Goal: Transaction & Acquisition: Purchase product/service

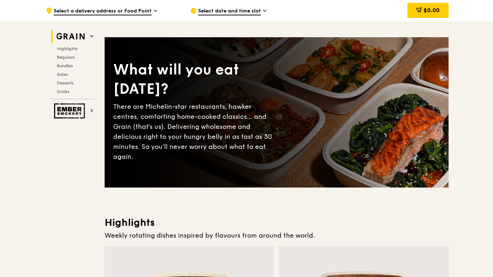
scroll to position [2, 0]
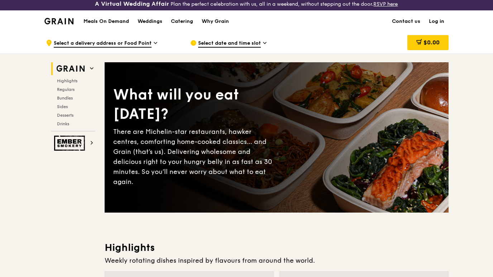
click at [147, 44] on span "Select a delivery address or Food Point" at bounding box center [103, 44] width 98 height 8
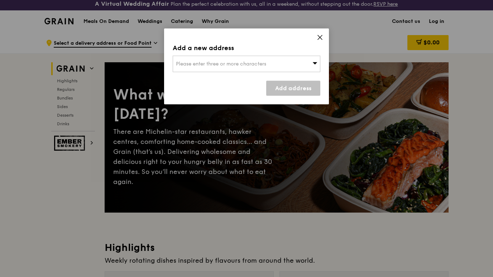
scroll to position [3, 0]
click at [281, 58] on div "Please enter three or more characters" at bounding box center [246, 64] width 147 height 16
type input "258617"
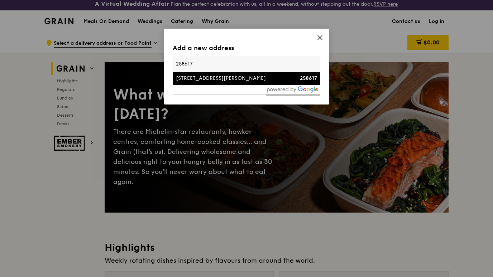
click at [297, 82] on li "[STREET_ADDRESS][PERSON_NAME] 258617" at bounding box center [246, 78] width 147 height 13
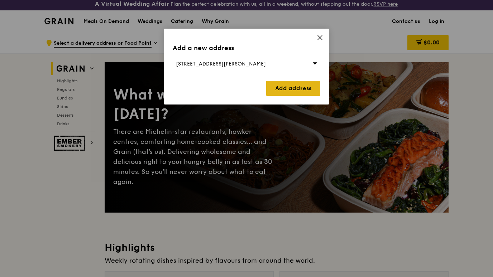
click at [307, 93] on link "Add address" at bounding box center [293, 88] width 54 height 15
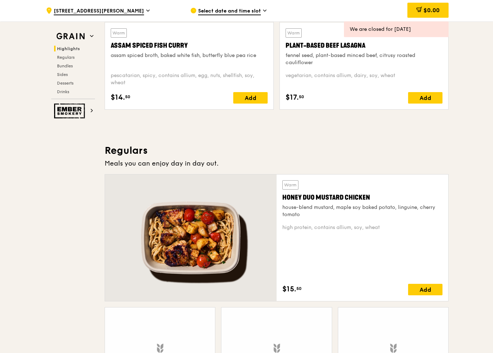
scroll to position [392, 0]
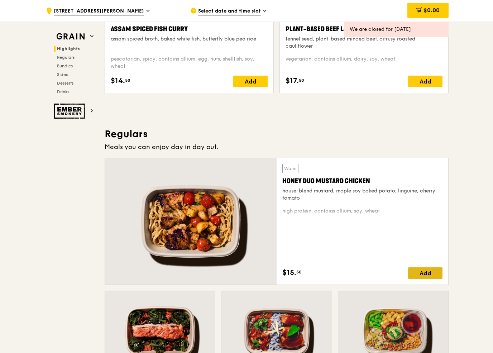
click at [434, 273] on div "Add" at bounding box center [425, 272] width 34 height 11
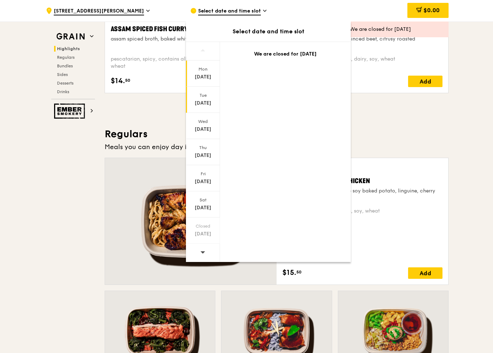
click at [200, 97] on div "Tue" at bounding box center [203, 95] width 32 height 6
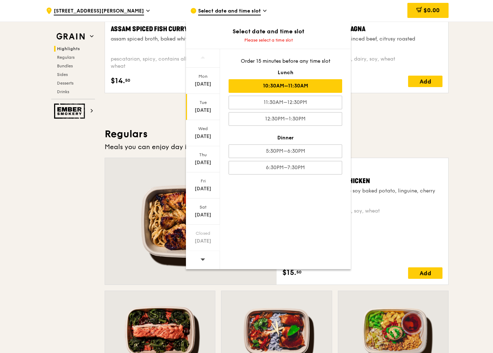
click at [326, 83] on div "10:30AM–11:30AM" at bounding box center [284, 86] width 113 height 14
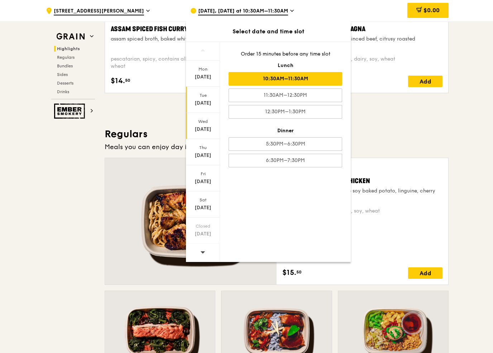
click at [197, 127] on div "[DATE]" at bounding box center [203, 129] width 32 height 7
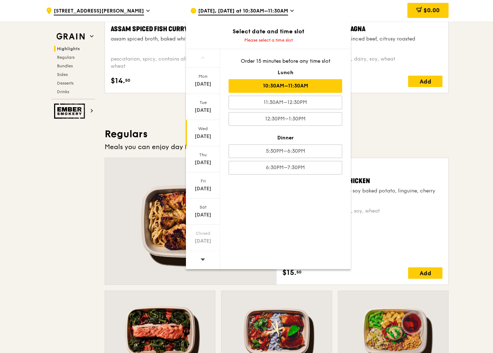
click at [325, 86] on div "10:30AM–11:30AM" at bounding box center [284, 86] width 113 height 14
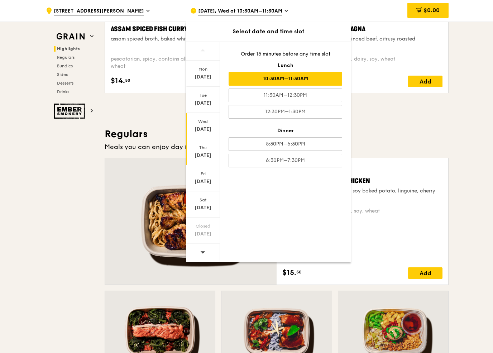
click at [211, 158] on div "[DATE]" at bounding box center [203, 155] width 32 height 7
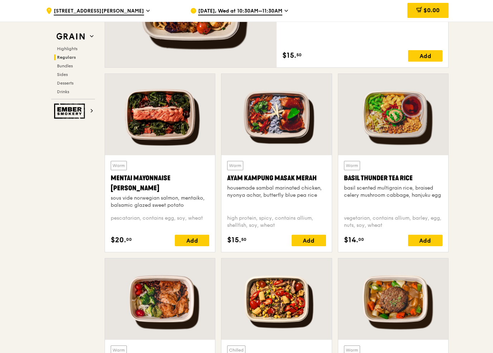
scroll to position [617, 0]
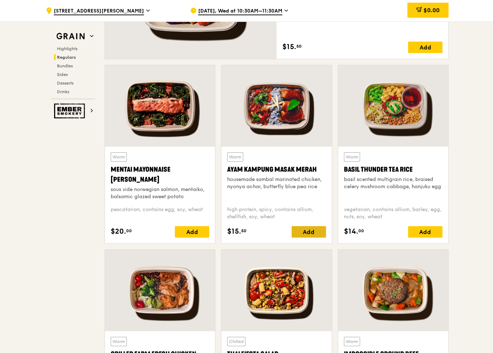
click at [311, 233] on div "Add" at bounding box center [308, 231] width 34 height 11
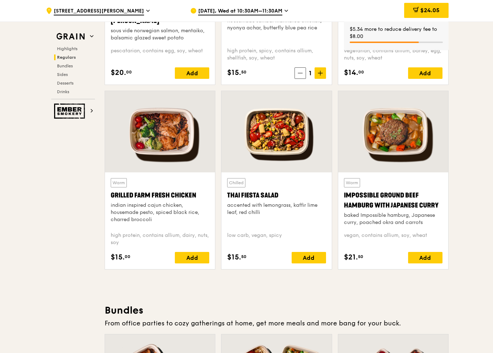
scroll to position [784, 0]
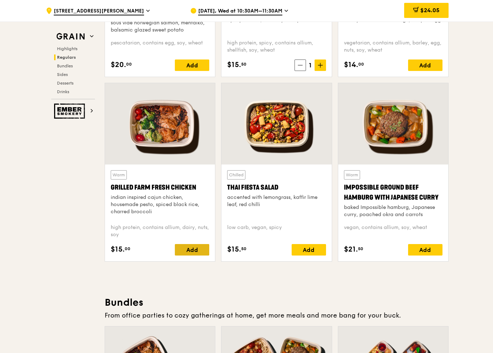
click at [186, 249] on div "Add" at bounding box center [192, 249] width 34 height 11
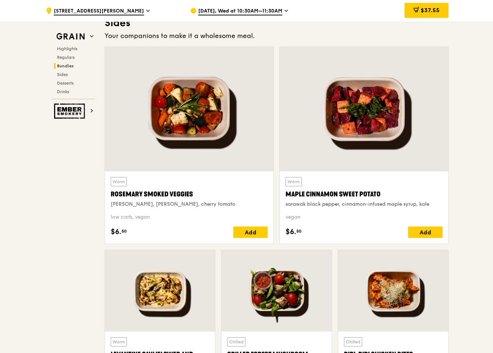
scroll to position [1451, 0]
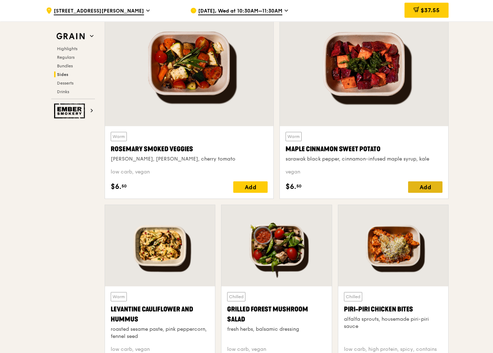
click at [427, 192] on div "Add" at bounding box center [425, 186] width 34 height 11
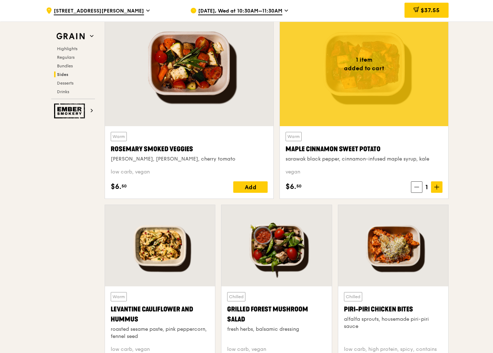
scroll to position [1451, 0]
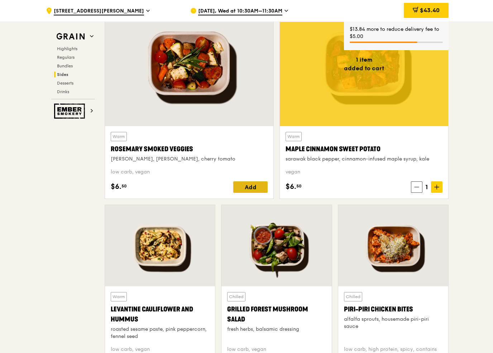
click at [250, 190] on div "Add" at bounding box center [250, 186] width 34 height 11
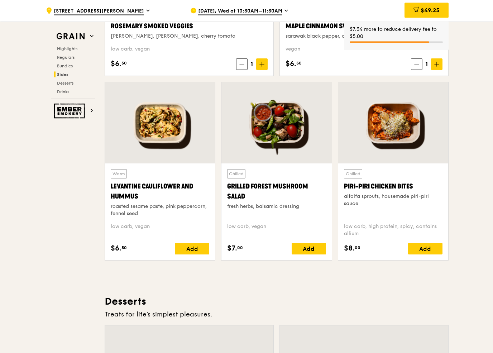
scroll to position [1577, 0]
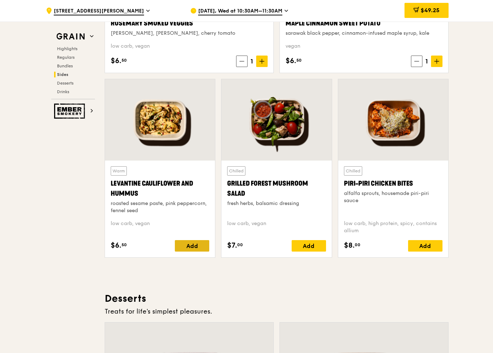
click at [189, 242] on div "Add" at bounding box center [192, 245] width 34 height 11
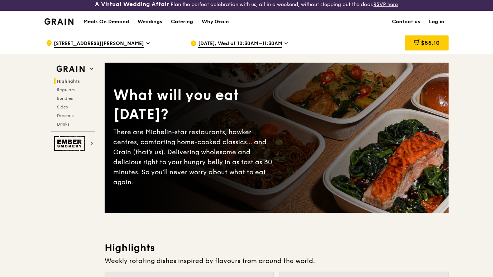
scroll to position [0, 0]
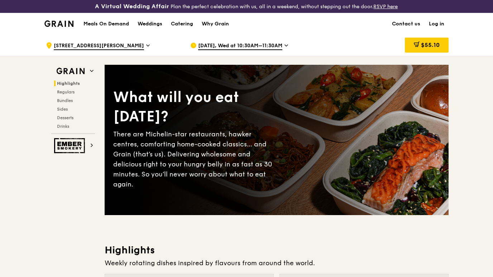
click at [278, 43] on span "[DATE], Wed at 10:30AM–11:30AM" at bounding box center [240, 46] width 84 height 8
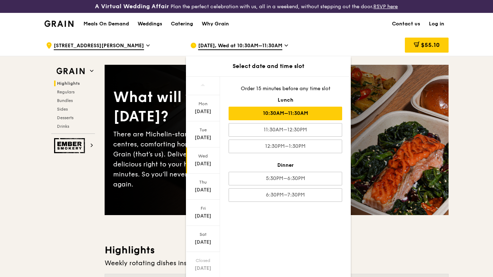
click at [209, 163] on div "[DATE]" at bounding box center [203, 163] width 32 height 7
click at [208, 142] on div "[DATE]" at bounding box center [203, 134] width 34 height 26
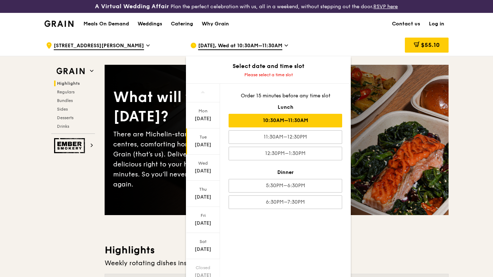
click at [325, 121] on div "10:30AM–11:30AM" at bounding box center [284, 121] width 113 height 14
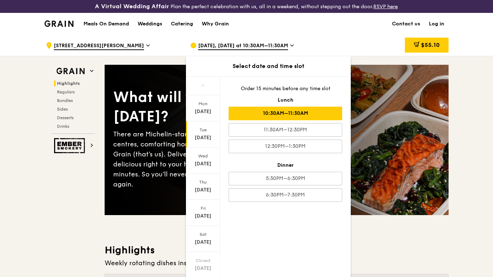
click at [207, 137] on div "[DATE]" at bounding box center [203, 137] width 32 height 7
click at [210, 140] on div "[DATE]" at bounding box center [203, 137] width 32 height 7
click at [206, 160] on div "[DATE]" at bounding box center [203, 160] width 34 height 26
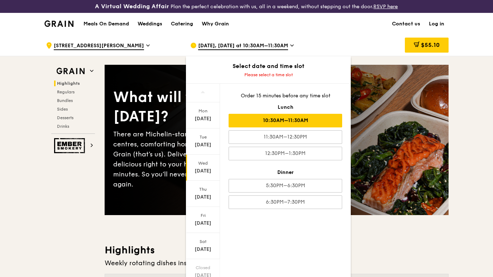
click at [326, 121] on div "10:30AM–11:30AM" at bounding box center [284, 121] width 113 height 14
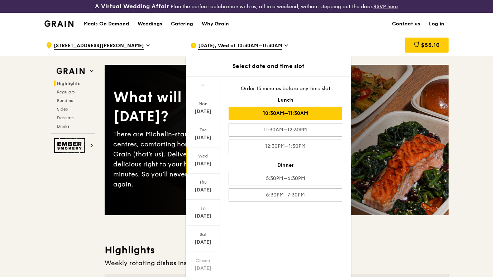
click at [112, 23] on h1 "Meals On Demand" at bounding box center [105, 23] width 45 height 7
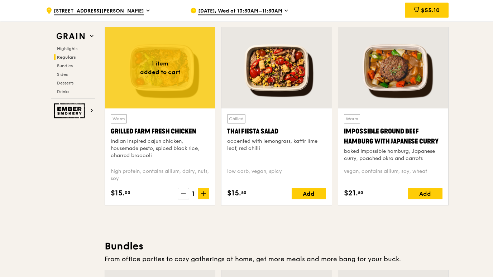
scroll to position [822, 0]
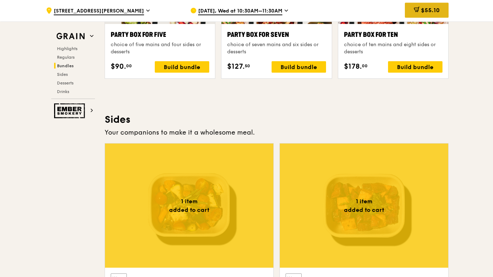
click at [423, 13] on span "$55.10" at bounding box center [430, 10] width 19 height 7
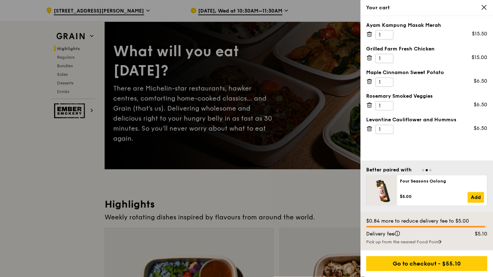
scroll to position [0, 0]
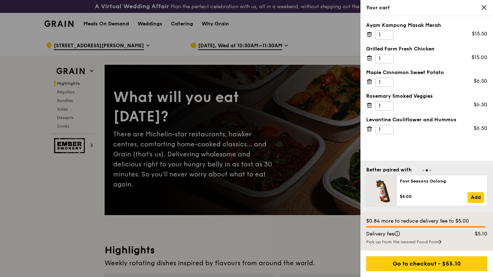
click at [71, 93] on div at bounding box center [246, 138] width 493 height 277
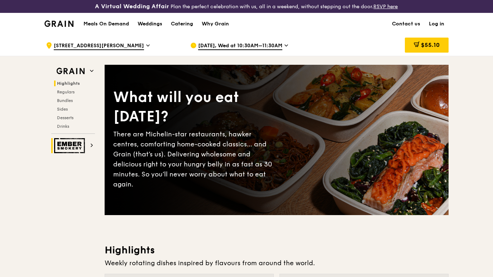
click at [83, 147] on img at bounding box center [70, 145] width 33 height 15
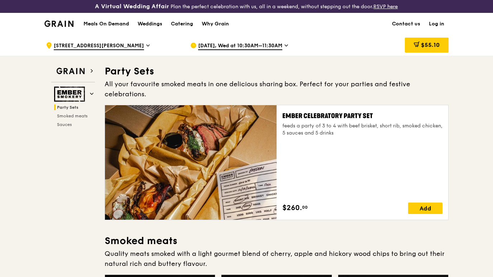
click at [115, 27] on h1 "Meals On Demand" at bounding box center [105, 23] width 45 height 7
click at [111, 27] on h1 "Meals On Demand" at bounding box center [105, 23] width 45 height 7
click at [86, 88] on img at bounding box center [70, 94] width 33 height 15
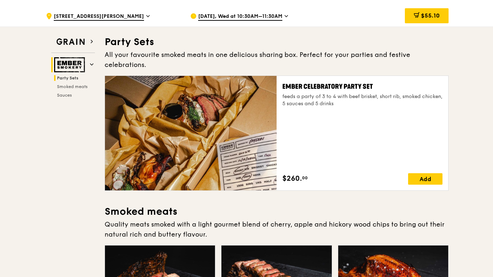
click at [70, 57] on img at bounding box center [70, 64] width 33 height 15
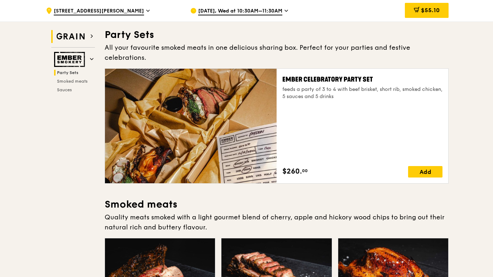
click at [66, 35] on img at bounding box center [70, 36] width 33 height 13
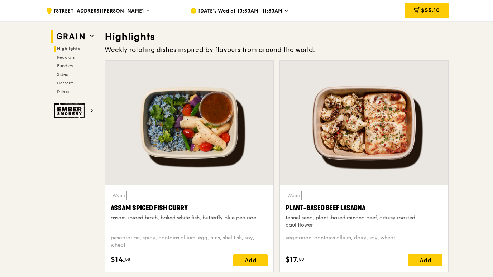
scroll to position [215, 0]
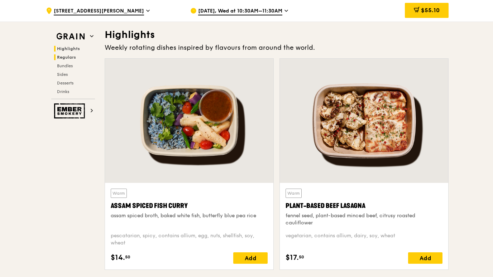
click at [64, 58] on span "Regulars" at bounding box center [66, 57] width 19 height 5
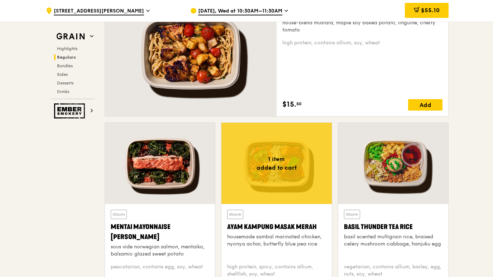
scroll to position [559, 0]
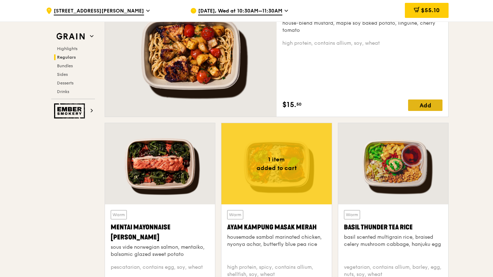
click at [431, 103] on div "Add" at bounding box center [425, 105] width 34 height 11
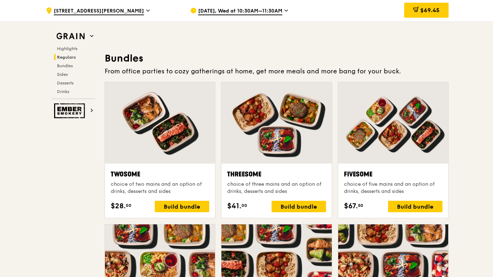
scroll to position [1025, 0]
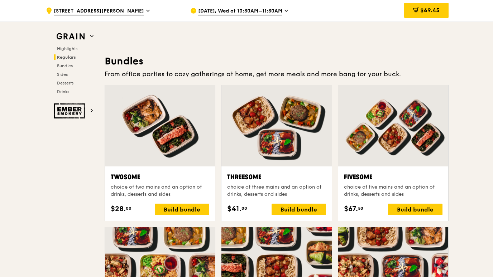
click at [284, 13] on icon at bounding box center [286, 11] width 4 height 6
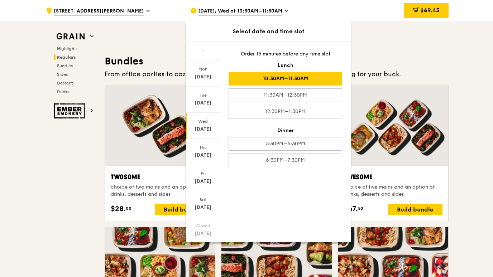
click at [208, 129] on div "[DATE]" at bounding box center [203, 129] width 32 height 7
click at [212, 148] on div "Thu" at bounding box center [203, 148] width 32 height 6
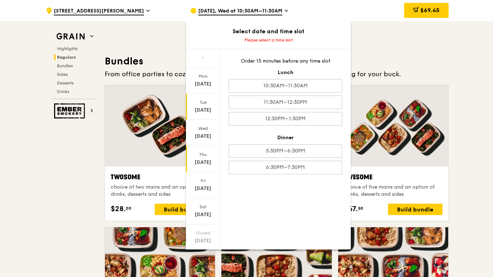
click at [206, 113] on div "[DATE]" at bounding box center [203, 110] width 32 height 7
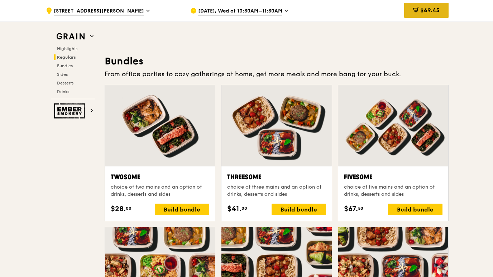
click at [433, 14] on span "$69.45" at bounding box center [429, 10] width 19 height 7
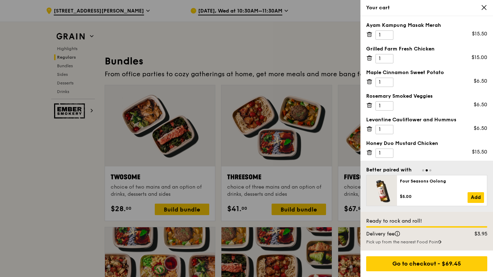
click at [370, 128] on icon at bounding box center [369, 129] width 6 height 6
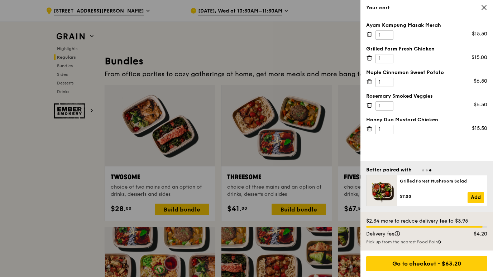
click at [367, 105] on icon at bounding box center [369, 105] width 6 height 6
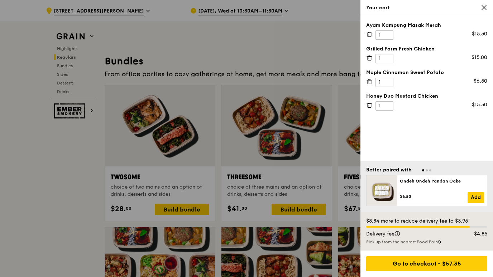
click at [369, 58] on icon at bounding box center [369, 58] width 6 height 6
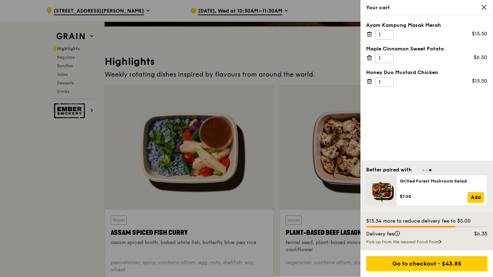
click at [278, 10] on div at bounding box center [246, 138] width 493 height 277
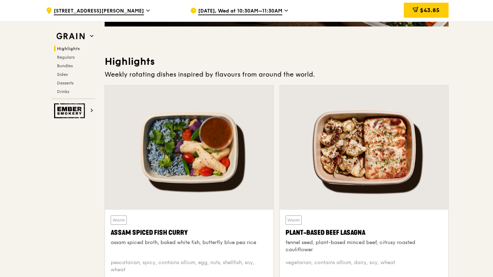
scroll to position [188, 0]
click at [276, 11] on span "[DATE], Wed at 10:30AM–11:30AM" at bounding box center [240, 12] width 84 height 8
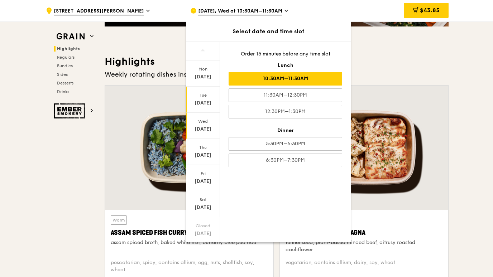
click at [207, 97] on div "Tue" at bounding box center [203, 95] width 32 height 6
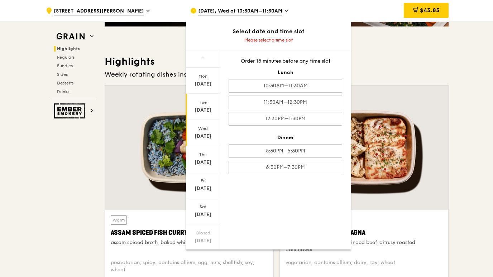
click at [207, 135] on div "[DATE]" at bounding box center [203, 136] width 32 height 7
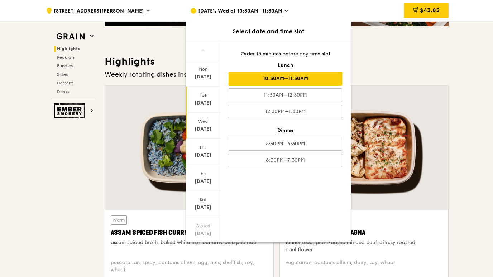
click at [205, 99] on div "[DATE]" at bounding box center [203, 100] width 34 height 26
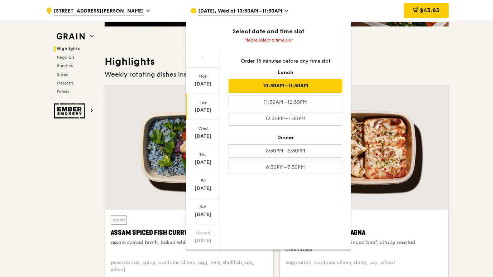
click at [328, 83] on div "10:30AM–11:30AM" at bounding box center [284, 86] width 113 height 14
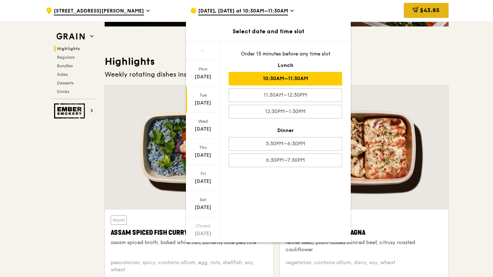
click at [441, 12] on div "$43.85" at bounding box center [425, 10] width 45 height 15
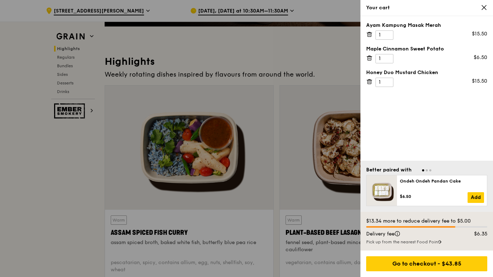
click at [53, 201] on div at bounding box center [246, 138] width 493 height 277
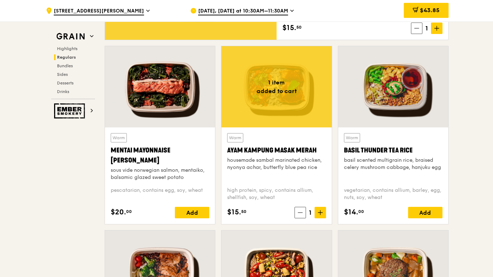
scroll to position [636, 0]
click at [299, 213] on icon at bounding box center [300, 213] width 4 height 0
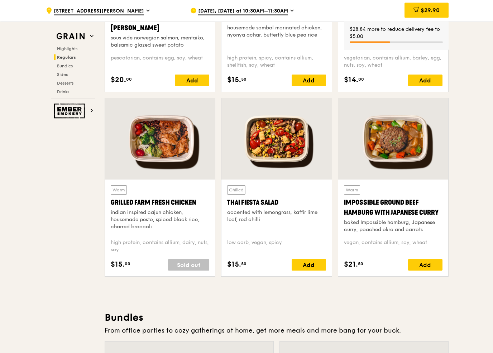
scroll to position [769, 0]
click at [116, 257] on div "Warm Grilled Farm Fresh Chicken indian inspired cajun chicken, housemade pesto,…" at bounding box center [160, 227] width 98 height 85
click at [437, 6] on div "$29.90" at bounding box center [426, 10] width 44 height 15
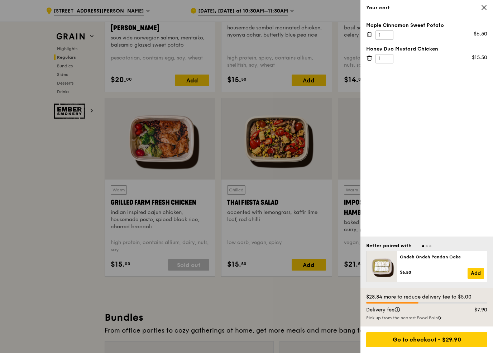
click at [51, 215] on div at bounding box center [246, 176] width 493 height 353
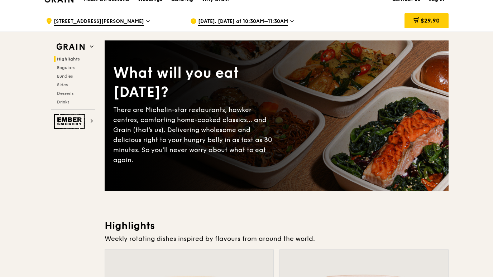
scroll to position [0, 0]
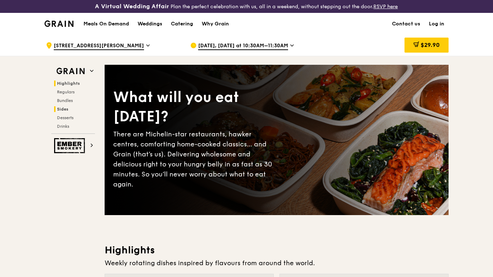
click at [62, 109] on span "Sides" at bounding box center [62, 109] width 11 height 5
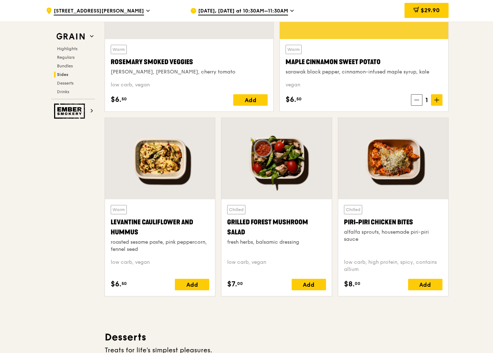
scroll to position [1771, 0]
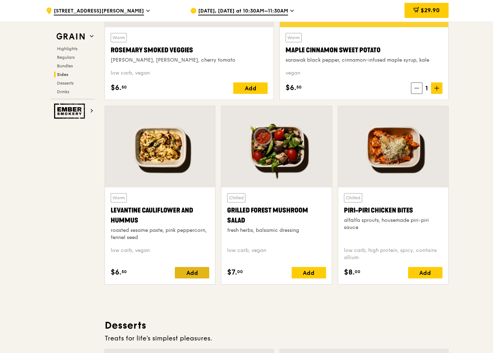
click at [193, 273] on div "Add" at bounding box center [192, 272] width 34 height 11
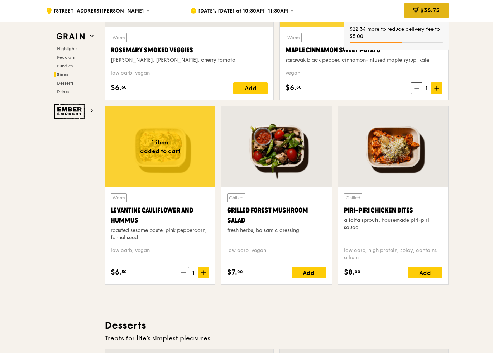
click at [441, 12] on div "$35.75" at bounding box center [426, 10] width 44 height 15
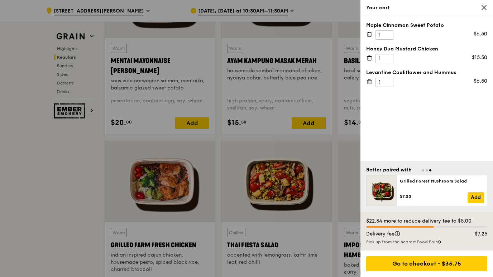
scroll to position [653, 0]
